Goal: Transaction & Acquisition: Purchase product/service

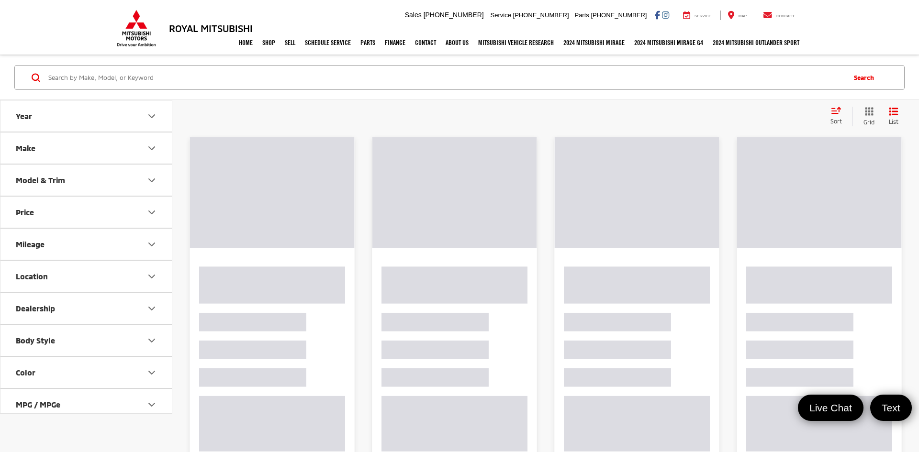
click at [154, 215] on icon "Price" at bounding box center [151, 212] width 11 height 11
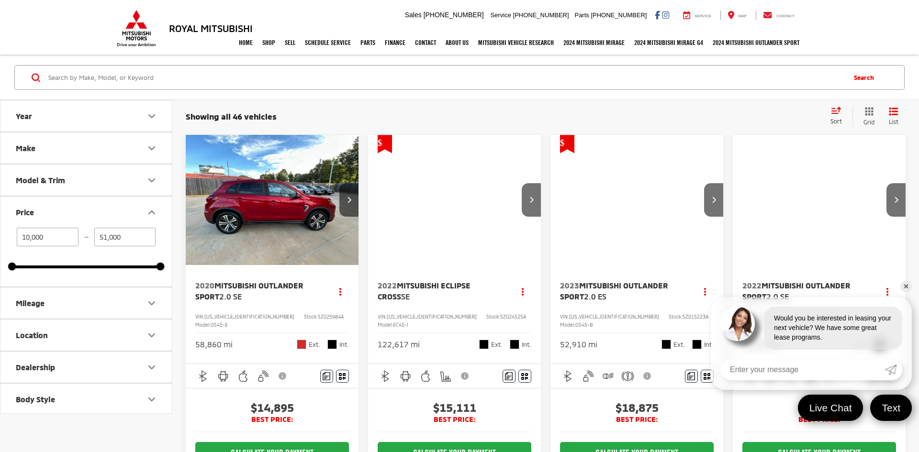
click at [125, 239] on input "51,000" at bounding box center [125, 237] width 62 height 19
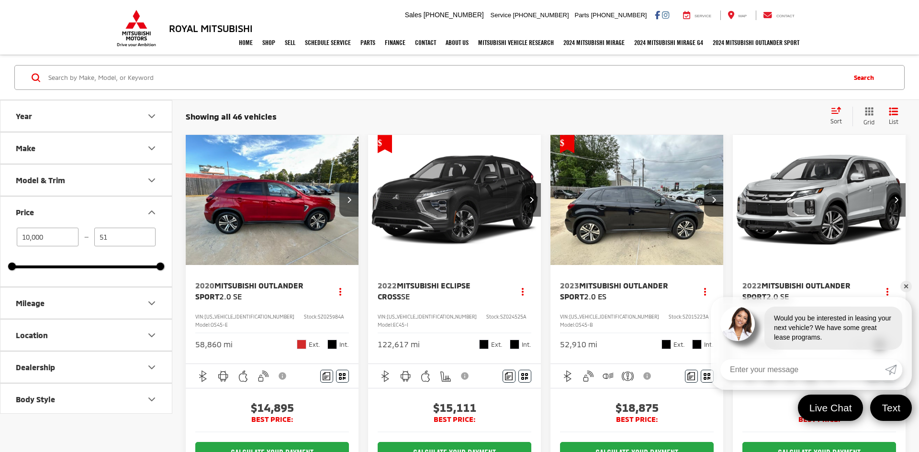
type input "5"
type input "20,000"
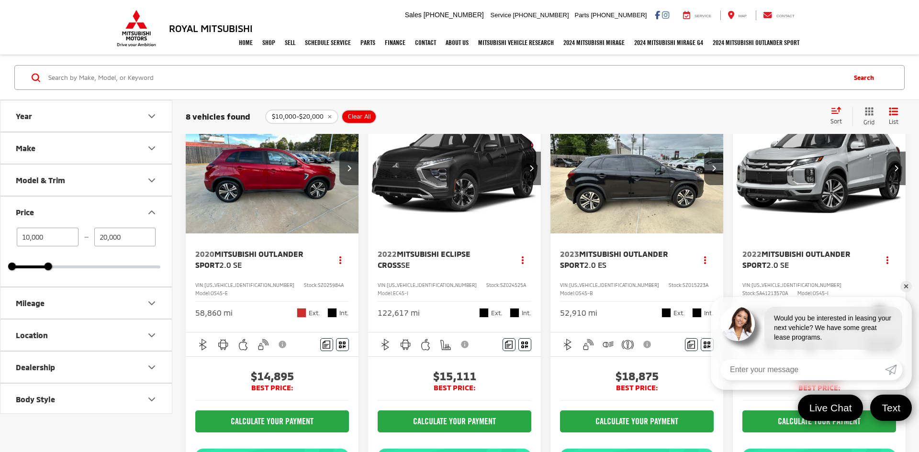
scroll to position [34, 0]
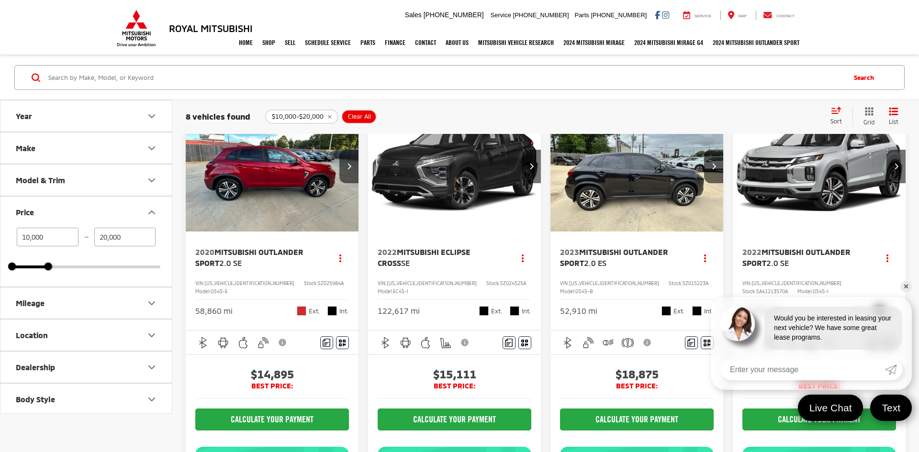
click at [908, 281] on link "✕" at bounding box center [905, 286] width 11 height 11
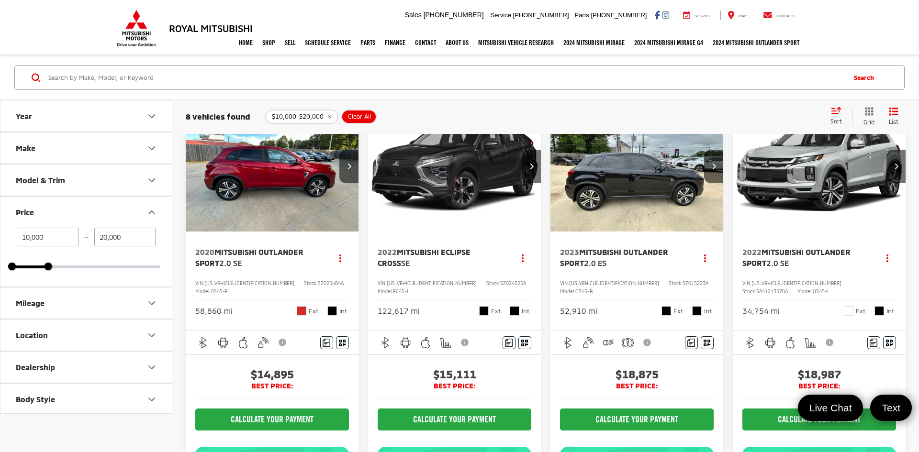
click at [603, 192] on img "2023 Mitsubishi Outlander Sport 2.0 ES 0" at bounding box center [637, 166] width 174 height 131
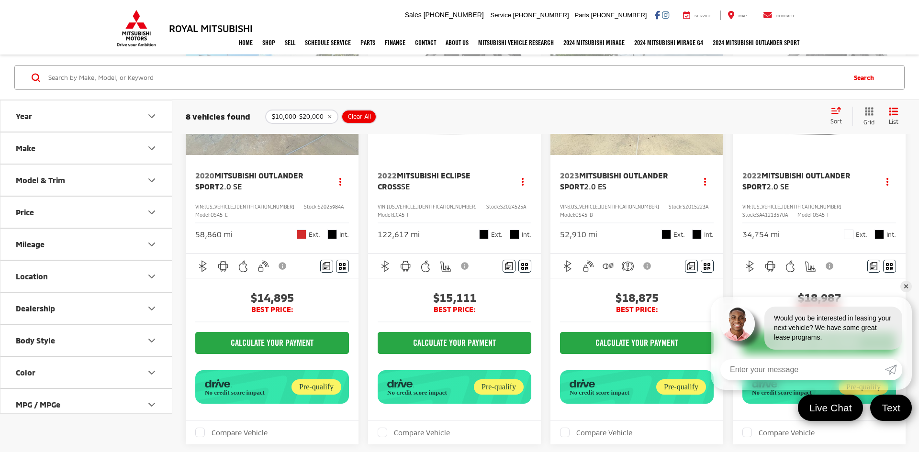
scroll to position [114, 0]
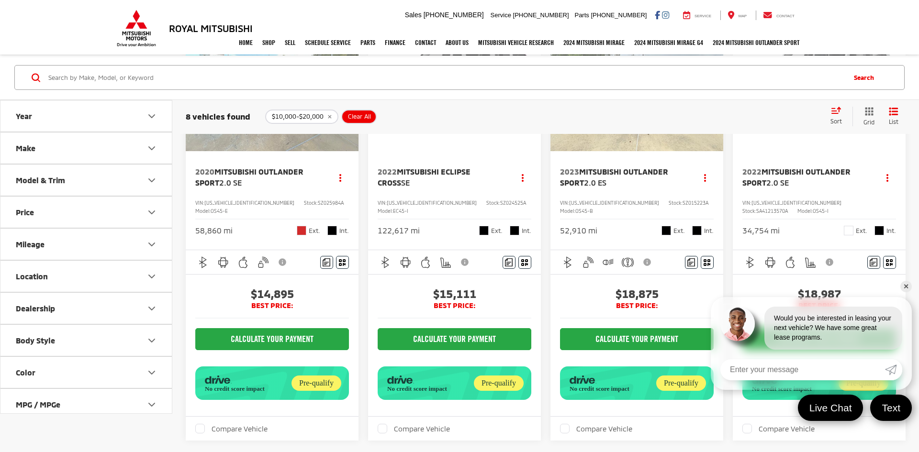
click at [907, 288] on link "✕" at bounding box center [905, 286] width 11 height 11
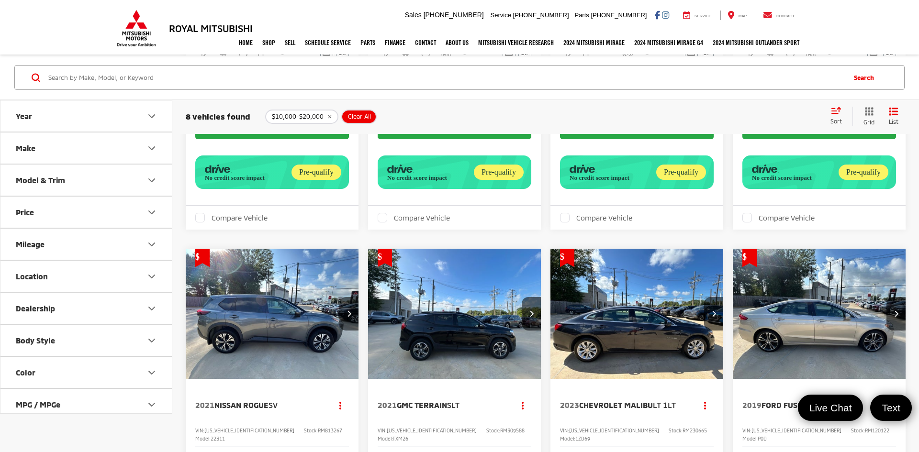
scroll to position [324, 0]
